Goal: Find specific page/section: Find specific page/section

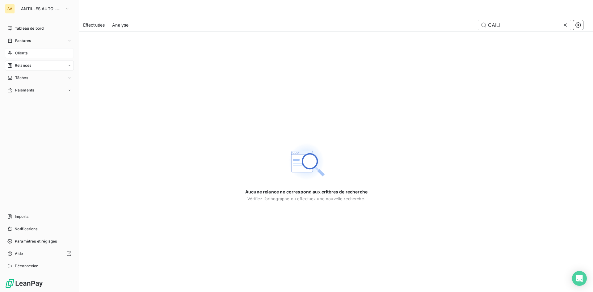
click at [31, 53] on div "Clients" at bounding box center [39, 53] width 69 height 10
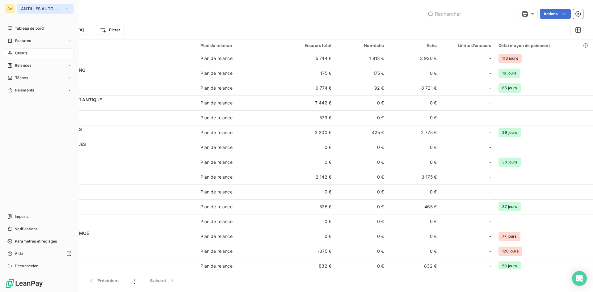
click at [67, 6] on icon "button" at bounding box center [67, 9] width 5 height 6
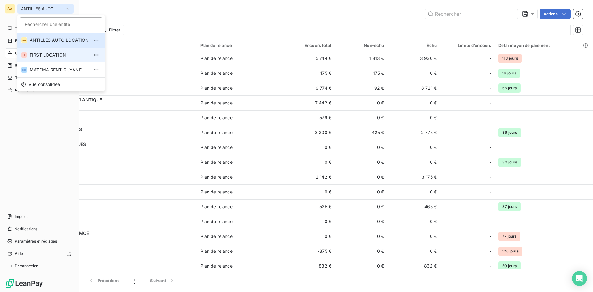
click at [61, 53] on span "FIRST LOCATION" at bounding box center [59, 55] width 59 height 6
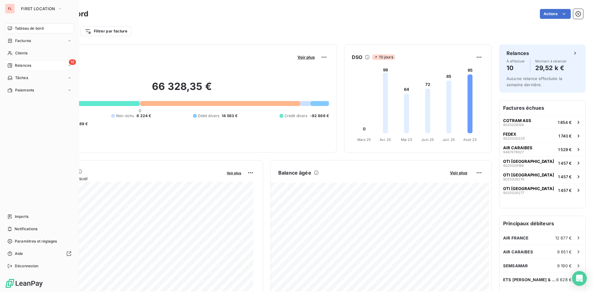
click at [22, 63] on span "Relances" at bounding box center [23, 66] width 16 height 6
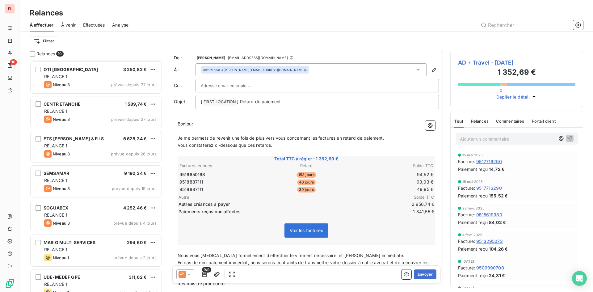
scroll to position [93, 0]
